Goal: Task Accomplishment & Management: Manage account settings

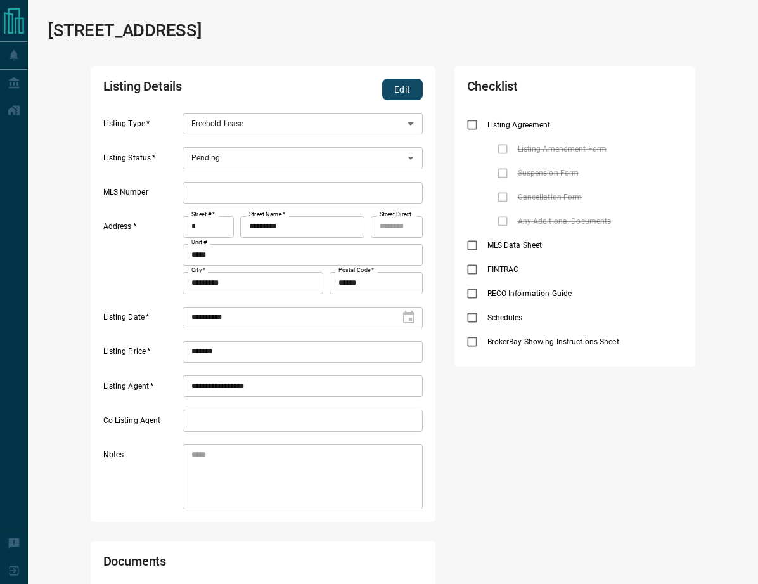
scroll to position [10, 10]
click at [401, 93] on button "Edit" at bounding box center [402, 90] width 41 height 22
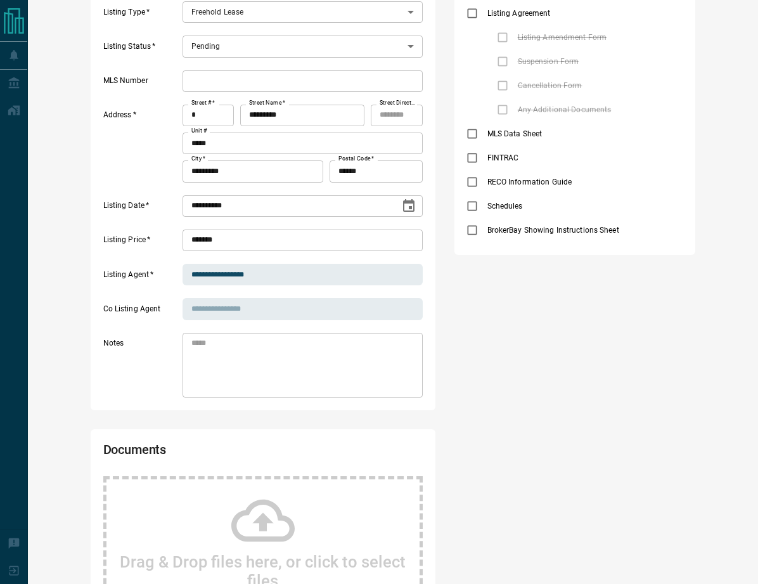
scroll to position [309, 0]
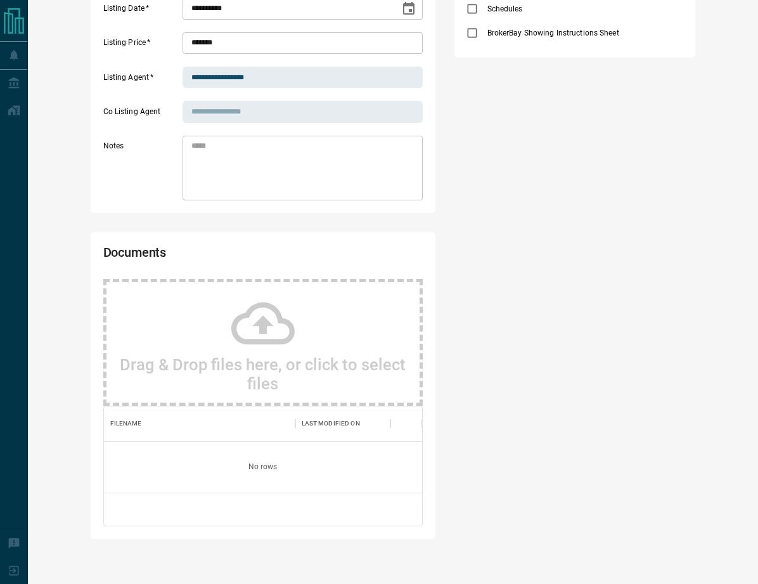
click at [250, 318] on icon at bounding box center [262, 322] width 63 height 63
click at [299, 346] on div "Drag & Drop files here, or click to select files" at bounding box center [262, 342] width 319 height 127
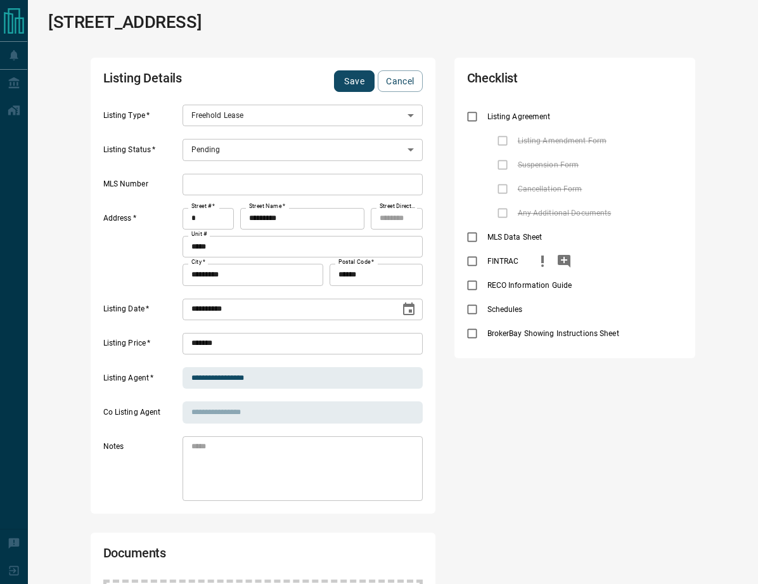
scroll to position [0, 0]
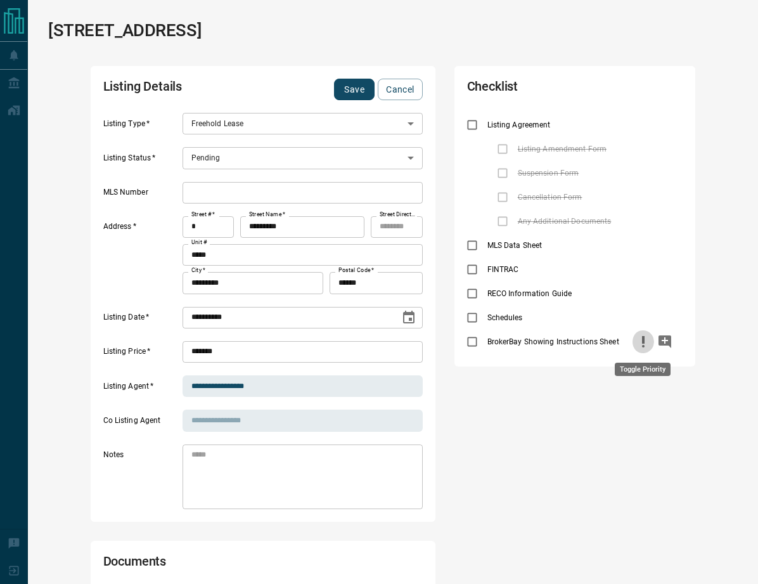
click at [637, 338] on icon "priority" at bounding box center [642, 341] width 15 height 15
click at [361, 98] on button "Save" at bounding box center [354, 90] width 41 height 22
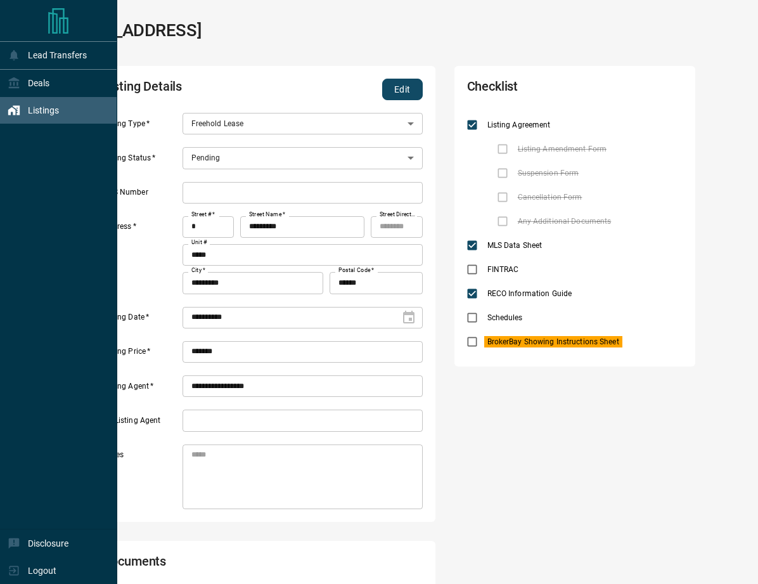
click at [17, 114] on icon at bounding box center [16, 111] width 7 height 10
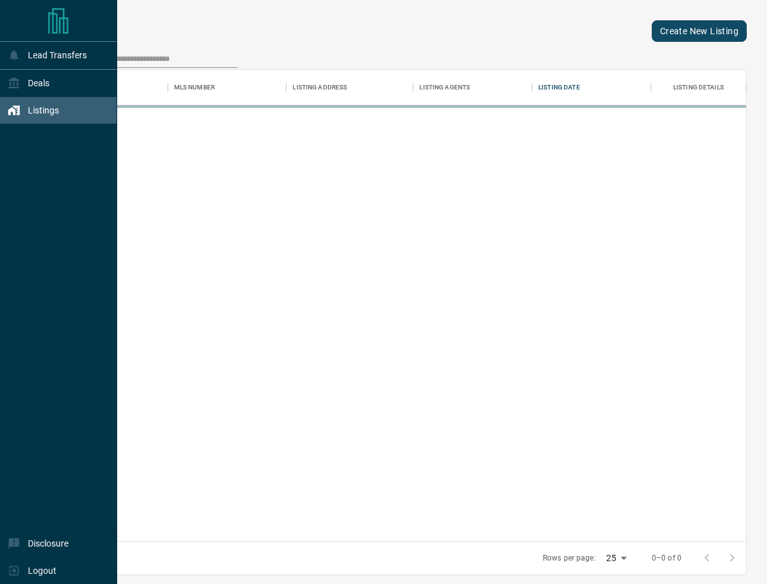
scroll to position [461, 688]
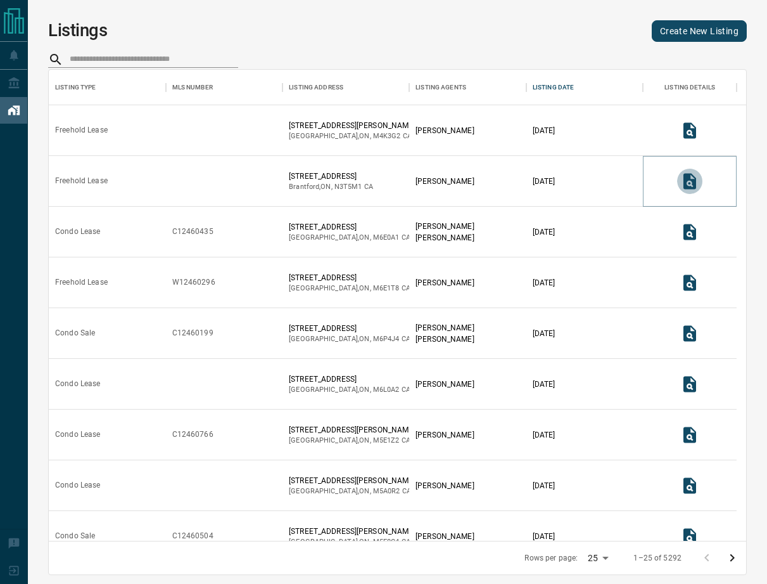
click at [684, 177] on icon "View Listing Details" at bounding box center [690, 181] width 13 height 16
